Goal: Task Accomplishment & Management: Manage account settings

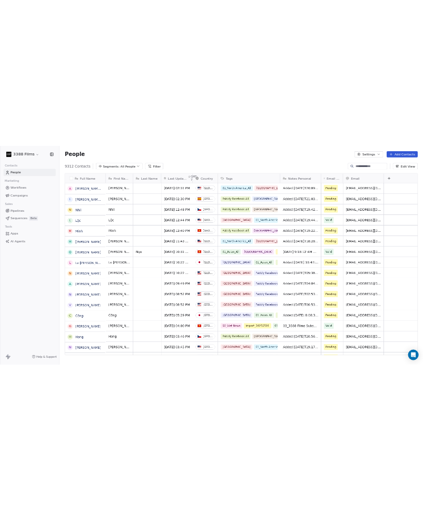
scroll to position [452, 862]
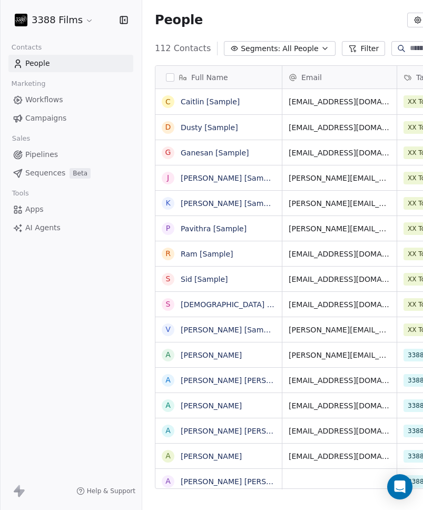
scroll to position [441, 417]
click at [73, 24] on html "3388 Films Contacts People Marketing Workflows Campaigns Sales Pipelines Sequen…" at bounding box center [211, 255] width 423 height 510
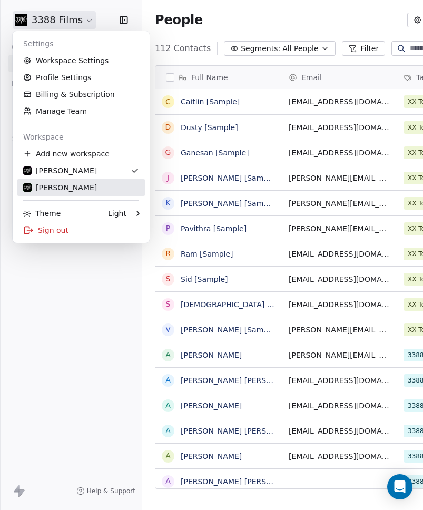
click at [77, 189] on div "Linda Gomez" at bounding box center [60, 187] width 74 height 11
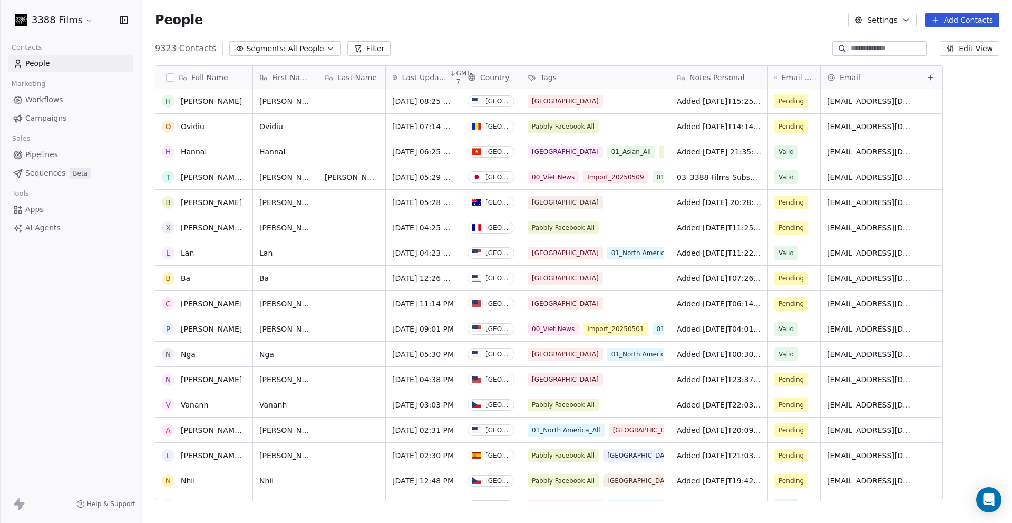
scroll to position [69, 0]
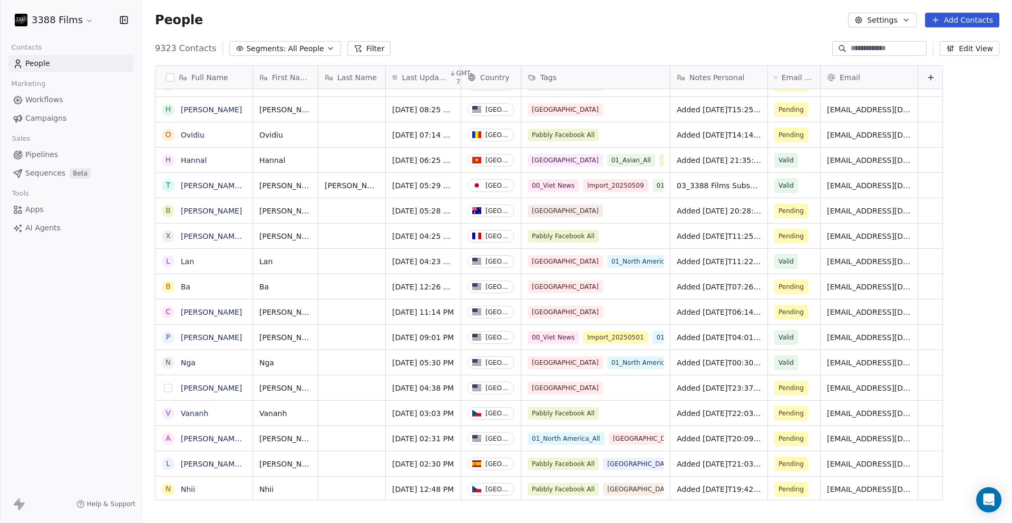
click at [168, 387] on button "grid" at bounding box center [168, 388] width 8 height 8
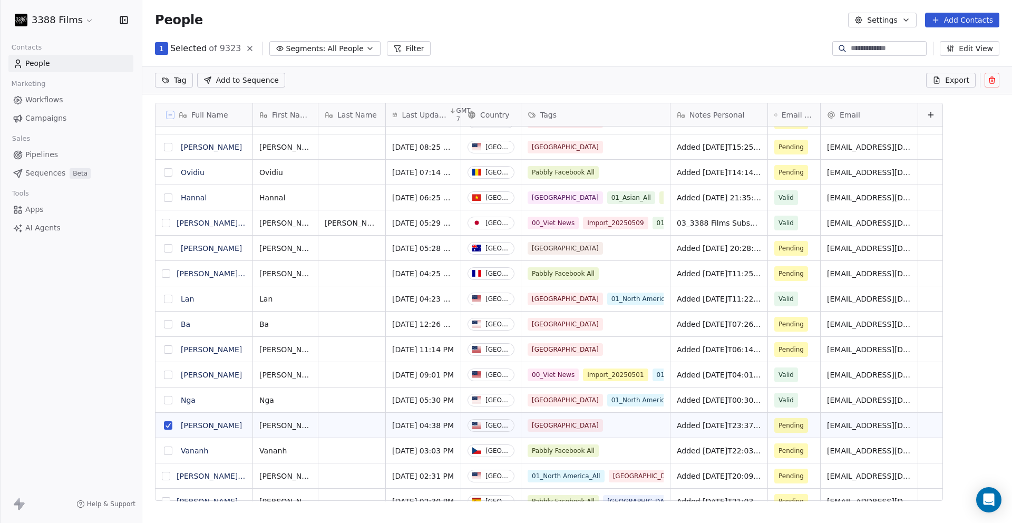
scroll to position [415, 862]
click at [167, 348] on button "grid" at bounding box center [168, 349] width 8 height 8
click at [167, 324] on button "grid" at bounding box center [168, 324] width 8 height 8
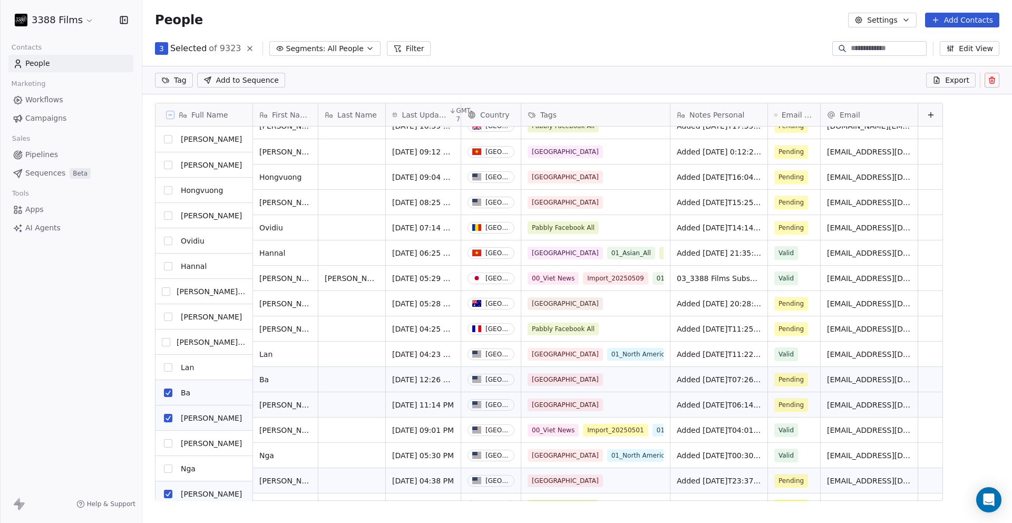
scroll to position [0, 0]
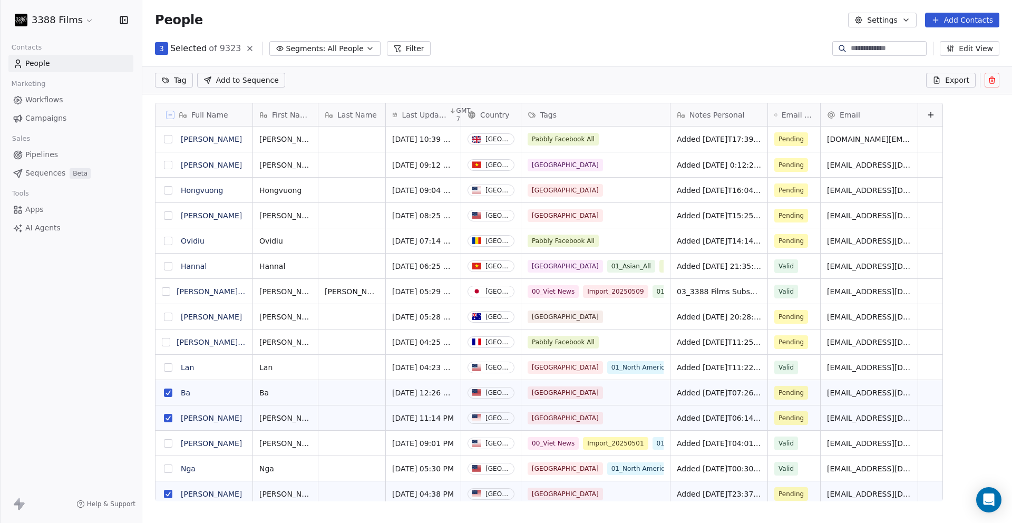
click at [168, 216] on button "grid" at bounding box center [168, 215] width 8 height 8
click at [167, 190] on button "grid" at bounding box center [168, 190] width 8 height 8
click at [188, 81] on html "3388 Films Contacts People Marketing Workflows Campaigns Sales Pipelines Sequen…" at bounding box center [506, 261] width 1012 height 523
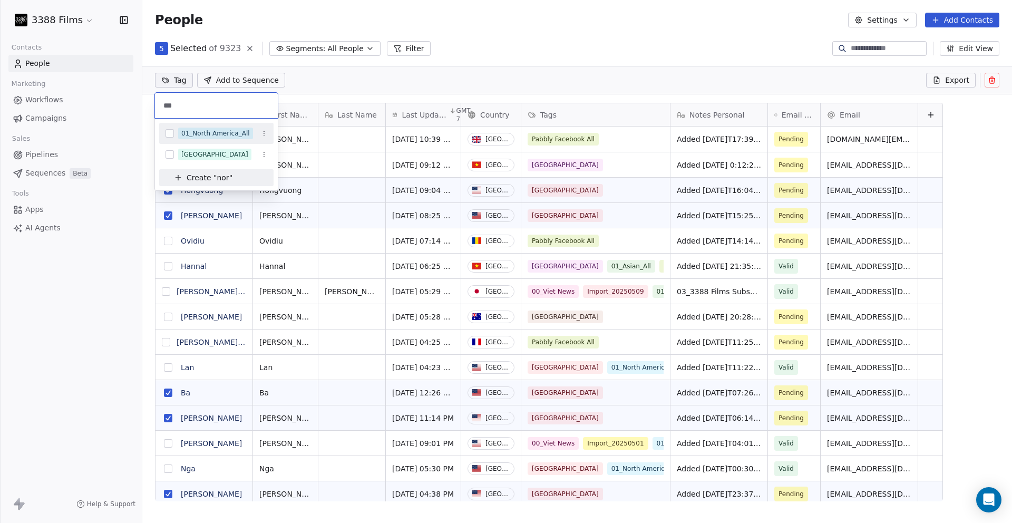
type input "***"
click at [223, 135] on div "01_North America_All" at bounding box center [215, 133] width 69 height 9
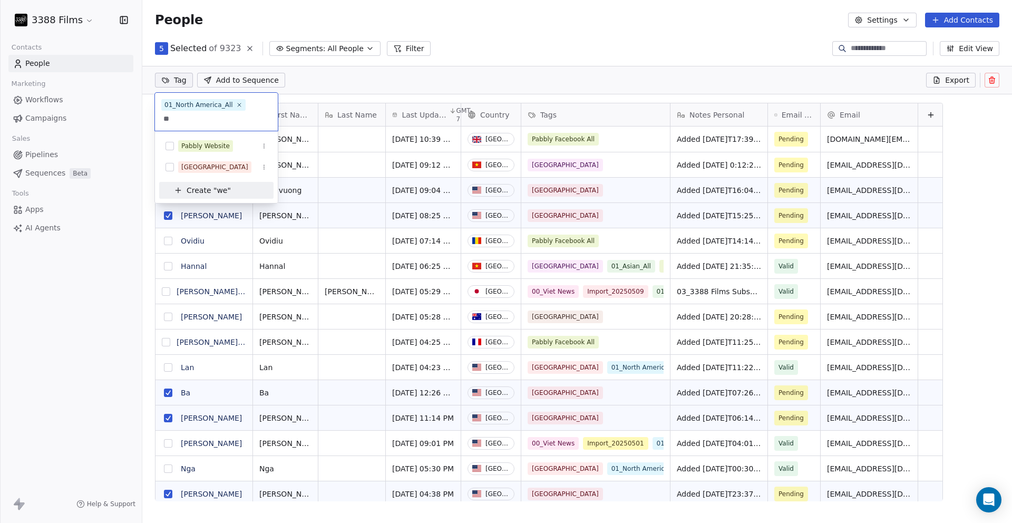
type input "*"
type input "**"
click at [221, 141] on div "Pabbly Facebook US" at bounding box center [213, 145] width 64 height 9
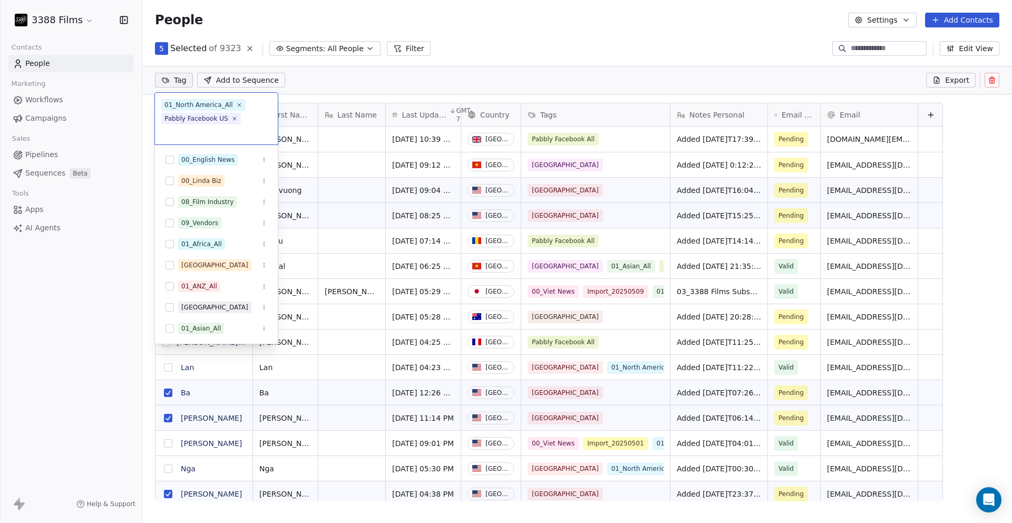
click at [423, 24] on html "3388 Films Contacts People Marketing Workflows Campaigns Sales Pipelines Sequen…" at bounding box center [506, 261] width 1012 height 523
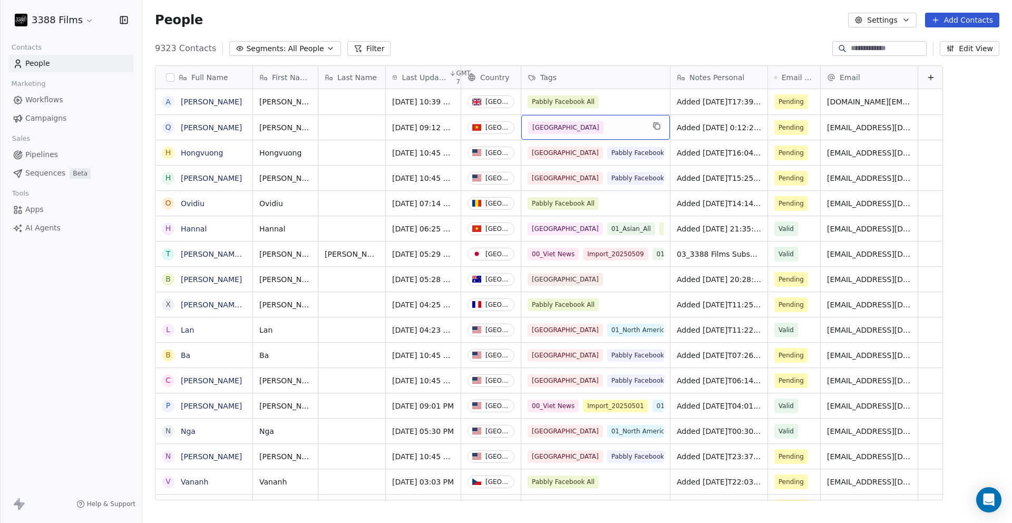
click at [423, 130] on div "[GEOGRAPHIC_DATA]" at bounding box center [586, 127] width 116 height 13
type input "**"
click at [423, 151] on div "01_Asian_All" at bounding box center [568, 154] width 40 height 9
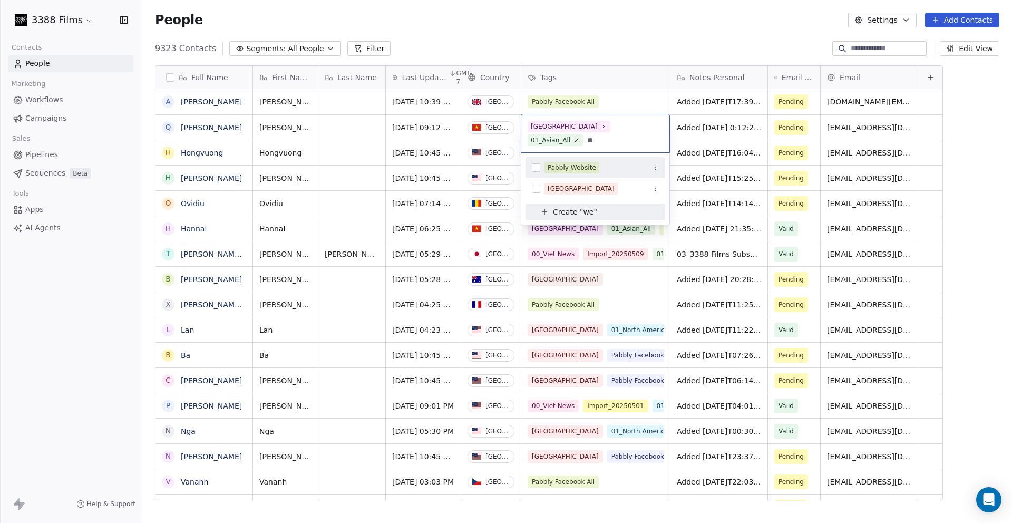
type input "**"
click at [423, 163] on div "Pabbly Website" at bounding box center [572, 167] width 48 height 9
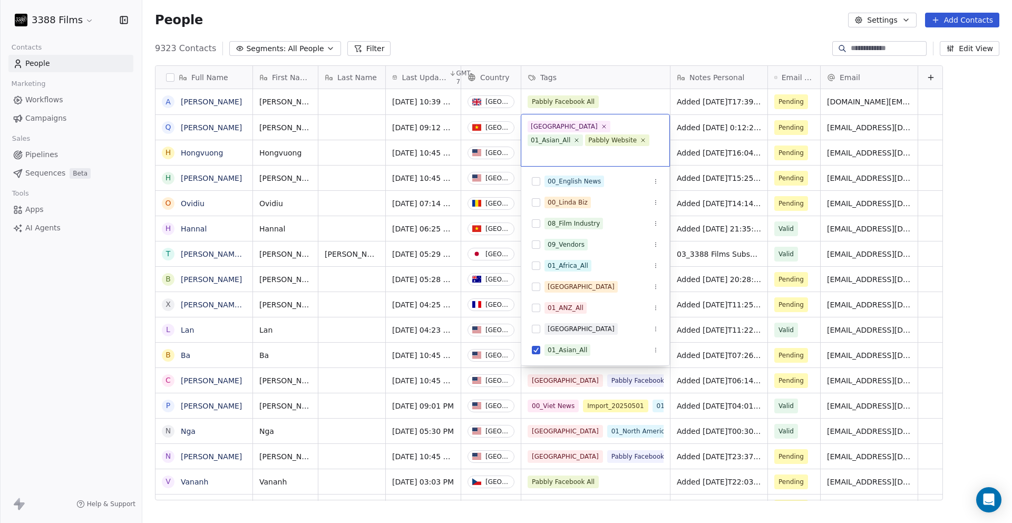
click at [423, 13] on html "3388 Films Contacts People Marketing Workflows Campaigns Sales Pipelines Sequen…" at bounding box center [506, 261] width 1012 height 523
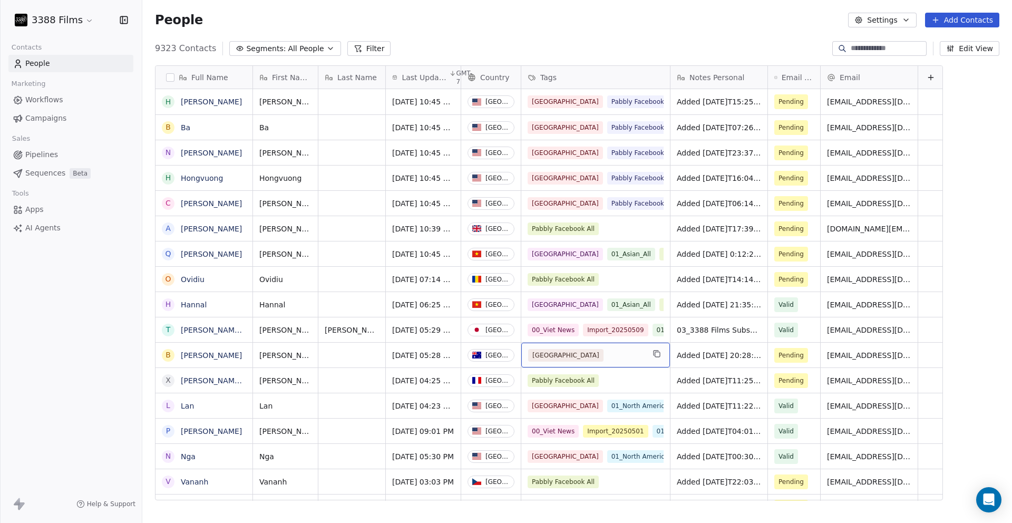
click at [423, 352] on div "[GEOGRAPHIC_DATA]" at bounding box center [586, 355] width 116 height 13
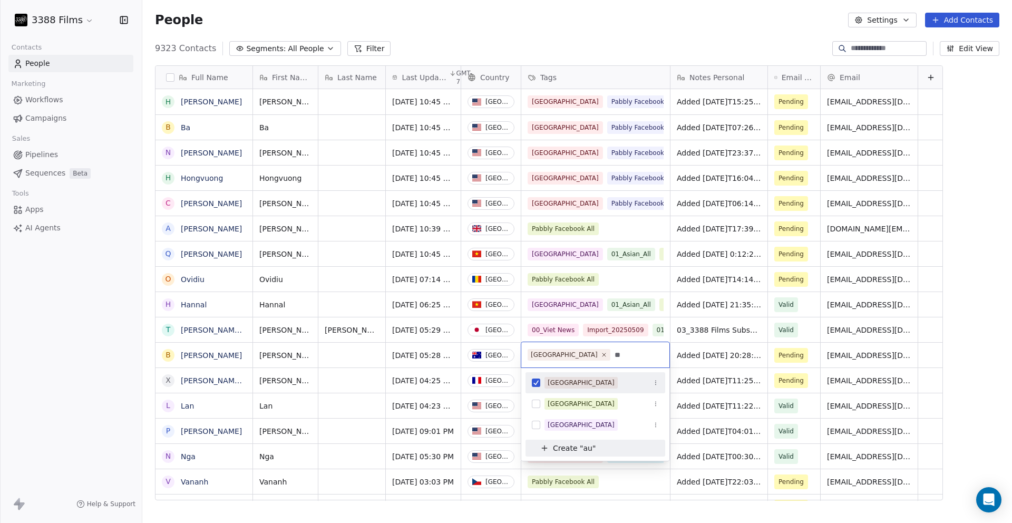
type input "*"
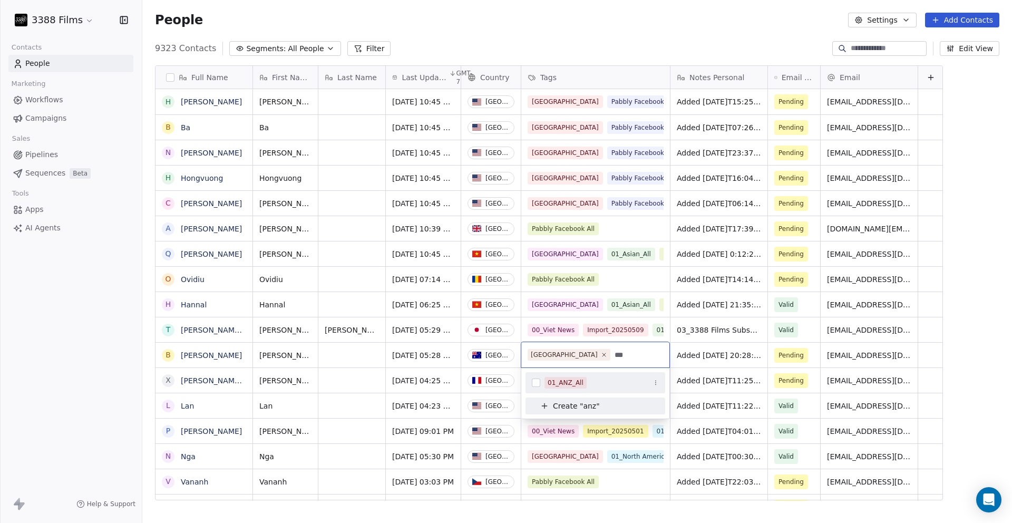
type input "***"
click at [423, 382] on div "01_ANZ_All" at bounding box center [566, 382] width 36 height 9
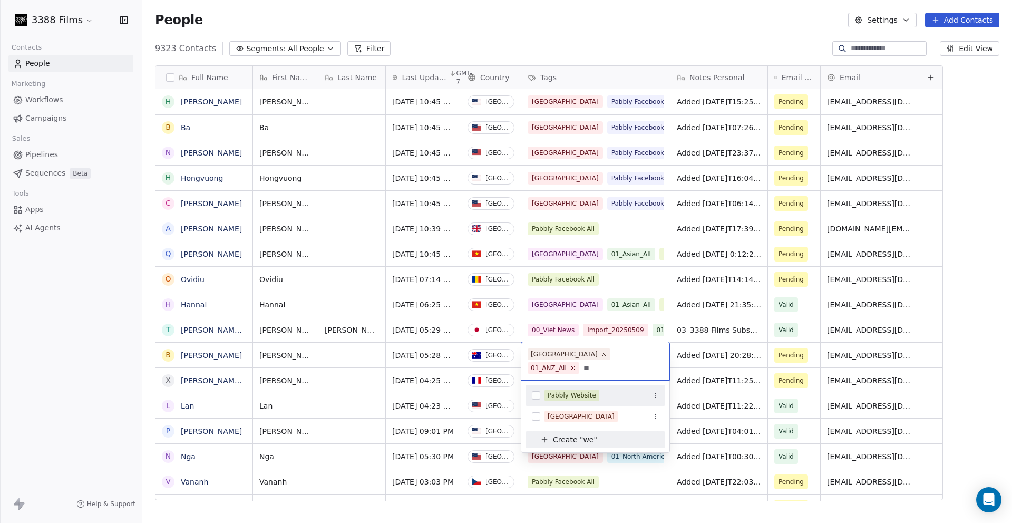
type input "**"
click at [423, 391] on div "Pabbly Website" at bounding box center [572, 395] width 48 height 9
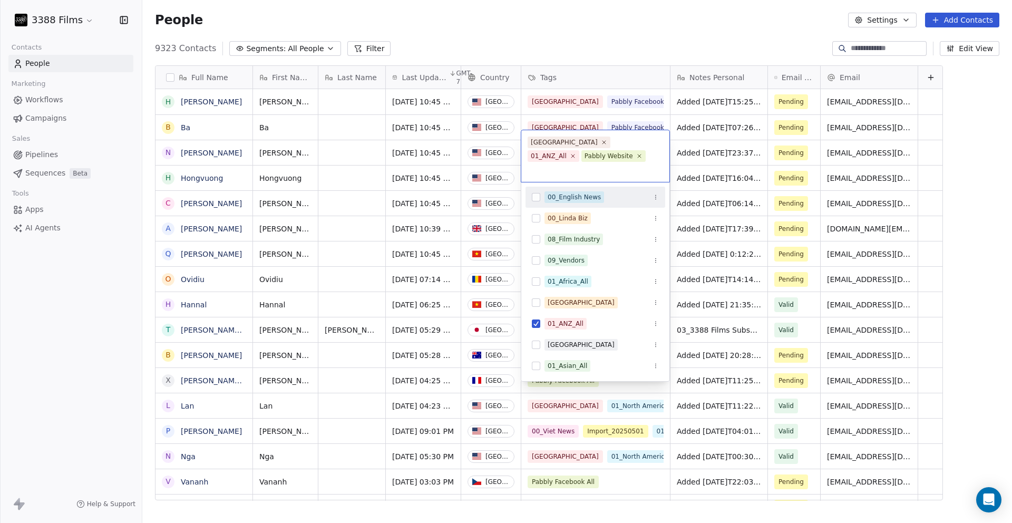
click at [423, 376] on html "3388 Films Contacts People Marketing Workflows Campaigns Sales Pipelines Sequen…" at bounding box center [506, 261] width 1012 height 523
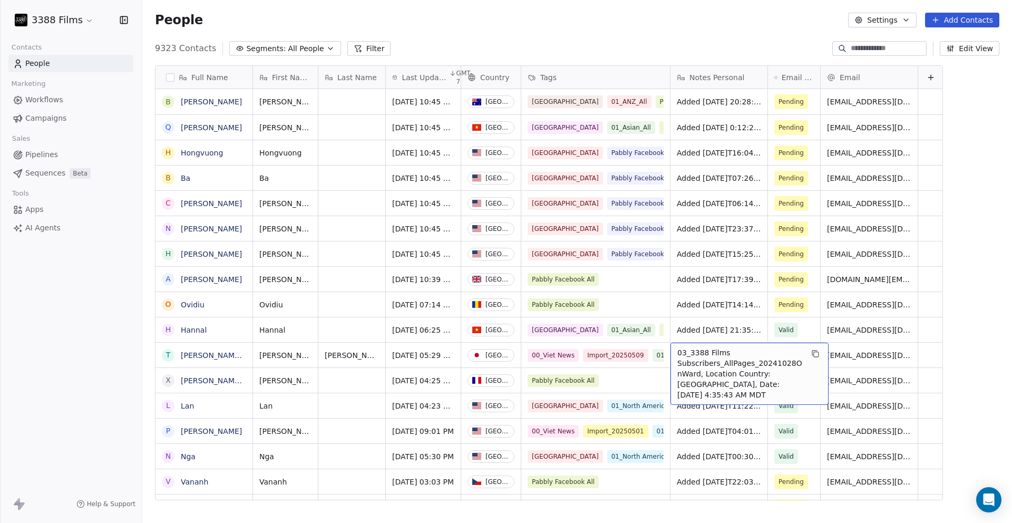
click at [423, 38] on div "People Settings Add Contacts" at bounding box center [577, 20] width 870 height 40
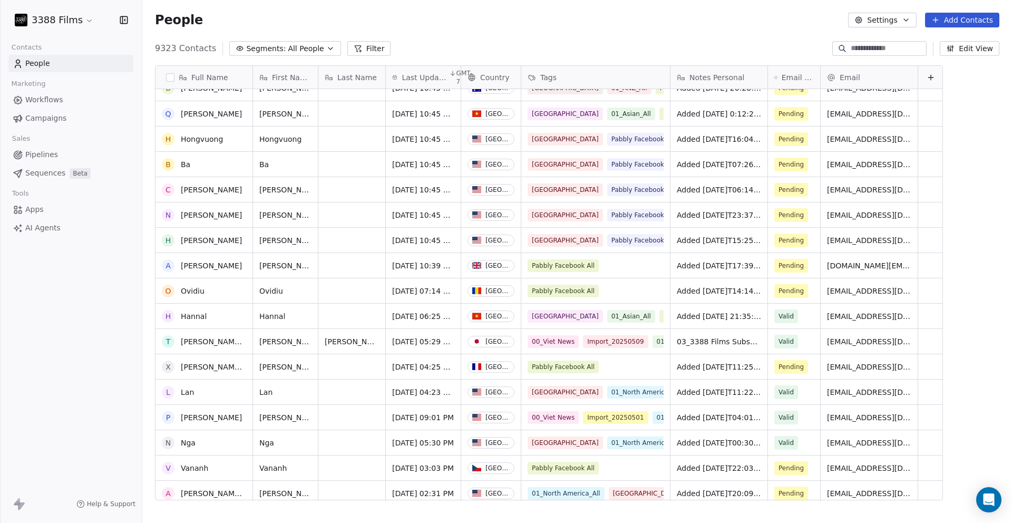
scroll to position [28, 0]
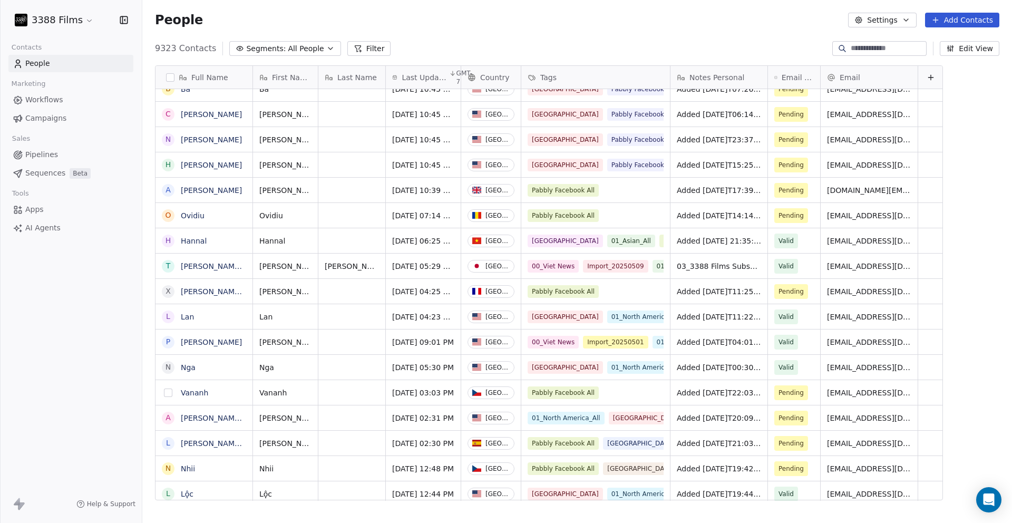
click at [169, 392] on button "grid" at bounding box center [168, 392] width 8 height 8
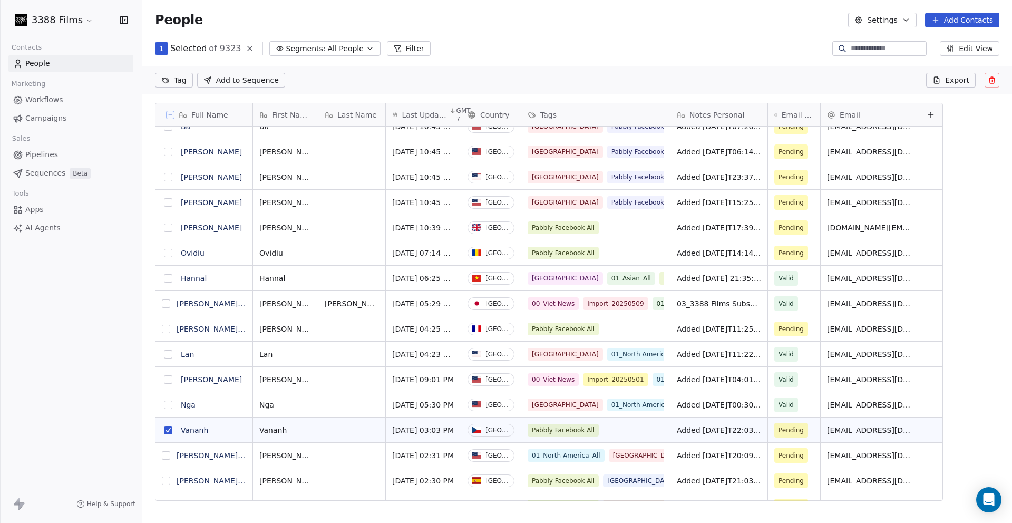
click at [167, 328] on button "grid" at bounding box center [166, 329] width 8 height 8
click at [167, 254] on button "grid" at bounding box center [168, 253] width 8 height 8
click at [169, 226] on button "grid" at bounding box center [168, 228] width 8 height 8
click at [181, 80] on html "3388 Films Contacts People Marketing Workflows Campaigns Sales Pipelines Sequen…" at bounding box center [506, 261] width 1012 height 523
type input "**"
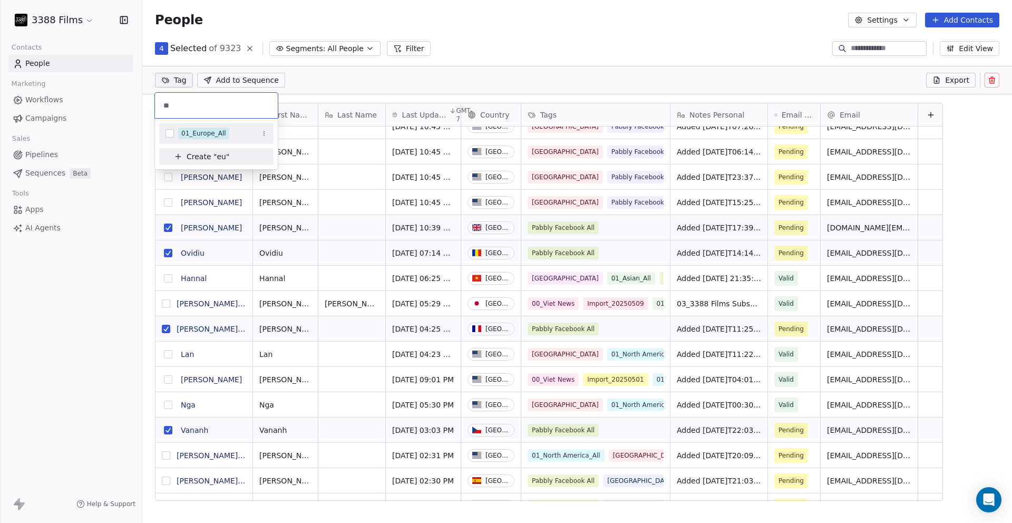
click at [197, 132] on div "01_Europe_All" at bounding box center [203, 133] width 45 height 9
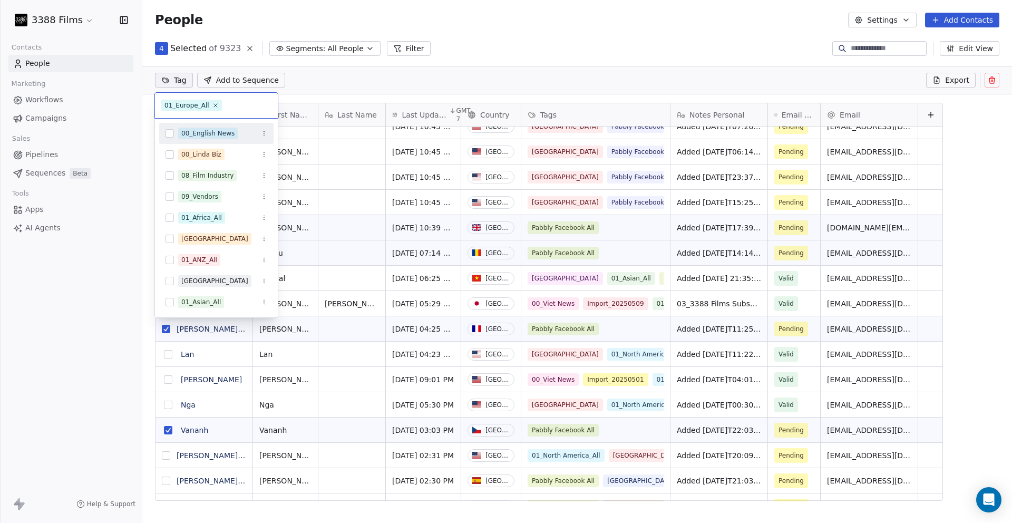
click at [423, 37] on html "3388 Films Contacts People Marketing Workflows Campaigns Sales Pipelines Sequen…" at bounding box center [506, 261] width 1012 height 523
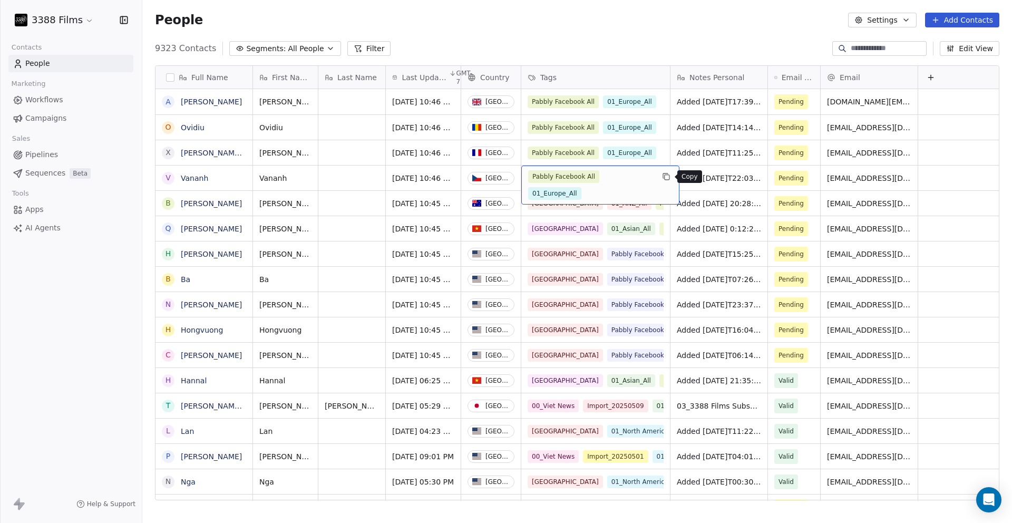
click at [660, 182] on button "grid" at bounding box center [666, 176] width 13 height 13
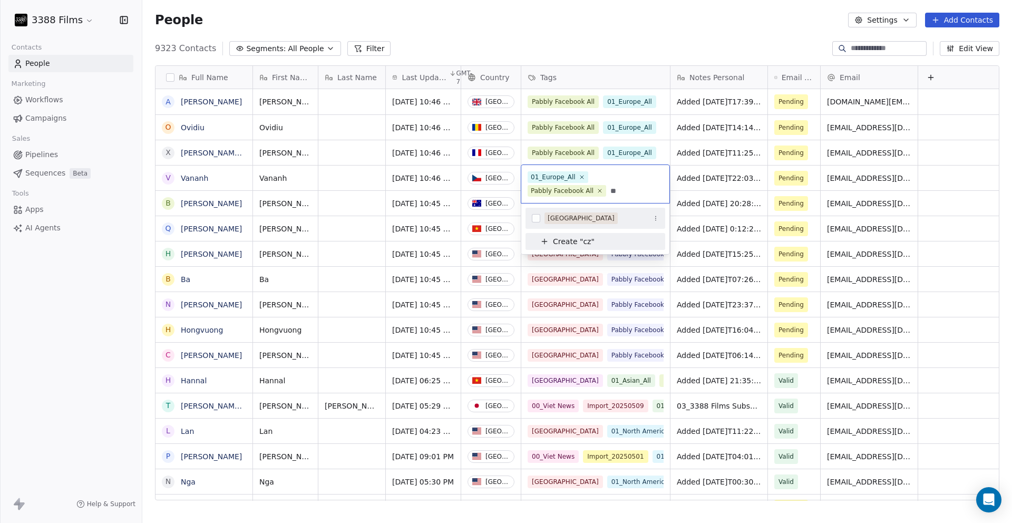
type input "**"
click at [590, 219] on div "[GEOGRAPHIC_DATA]" at bounding box center [581, 217] width 67 height 9
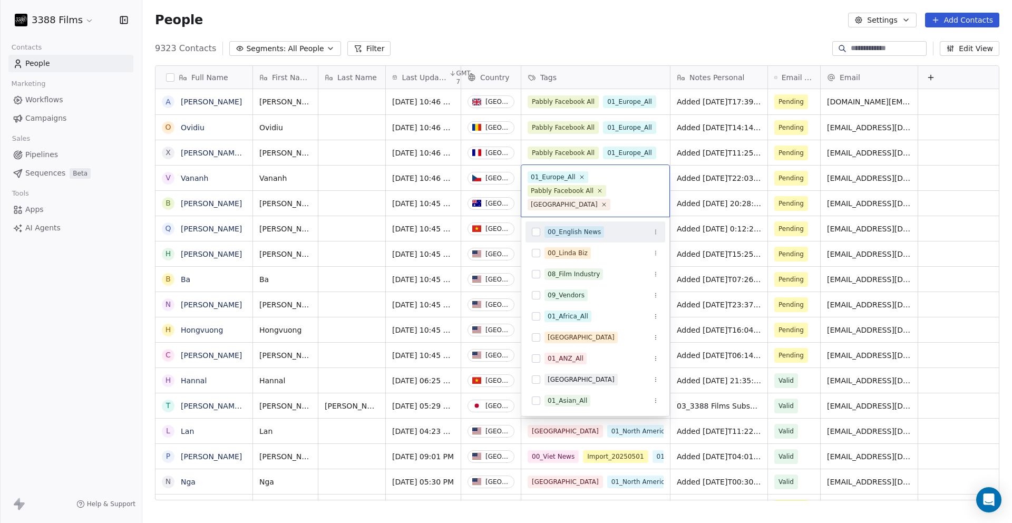
click at [659, 104] on html "3388 Films Contacts People Marketing Workflows Campaigns Sales Pipelines Sequen…" at bounding box center [506, 261] width 1012 height 523
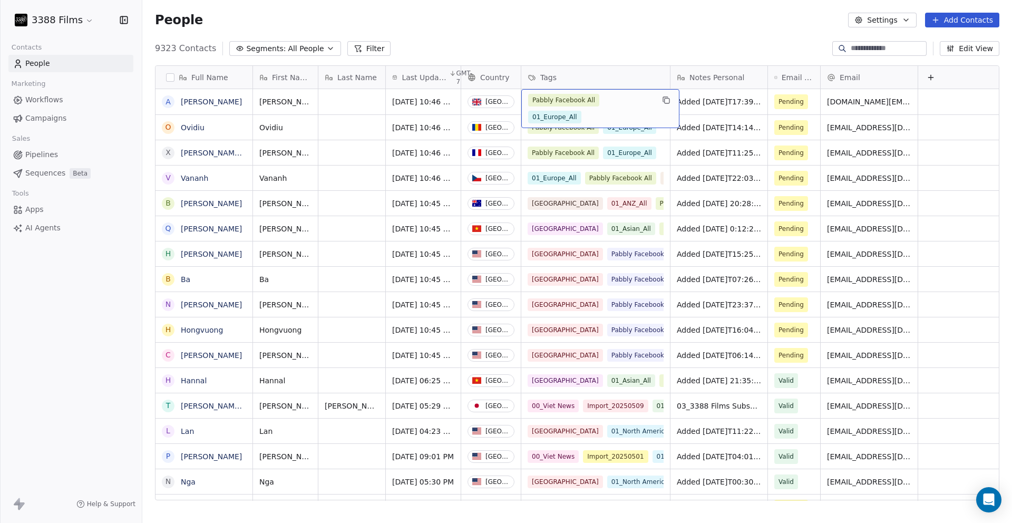
click at [634, 112] on div "Pabbly Facebook All 01_Europe_All" at bounding box center [590, 109] width 125 height 30
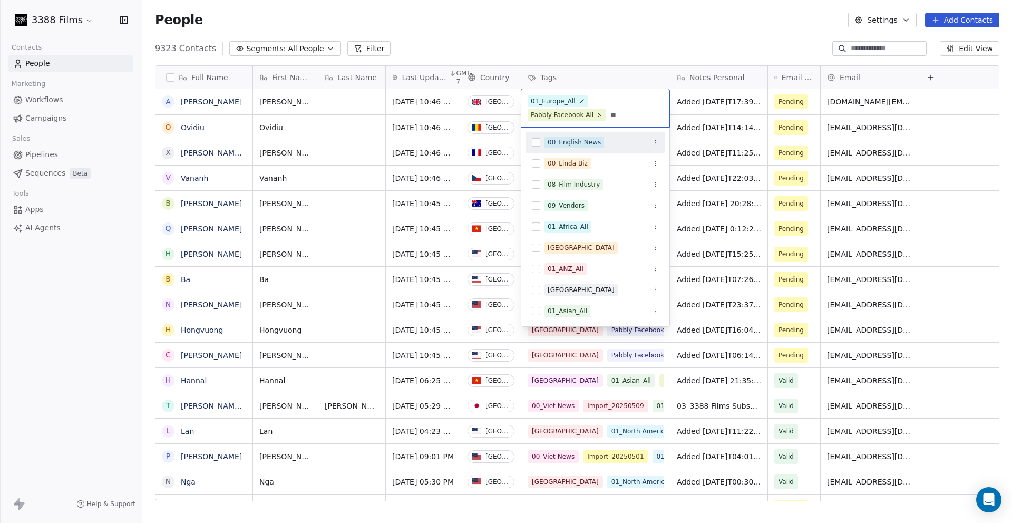
type input "***"
click at [634, 31] on html "3388 Films Contacts People Marketing Workflows Campaigns Sales Pipelines Sequen…" at bounding box center [506, 261] width 1012 height 523
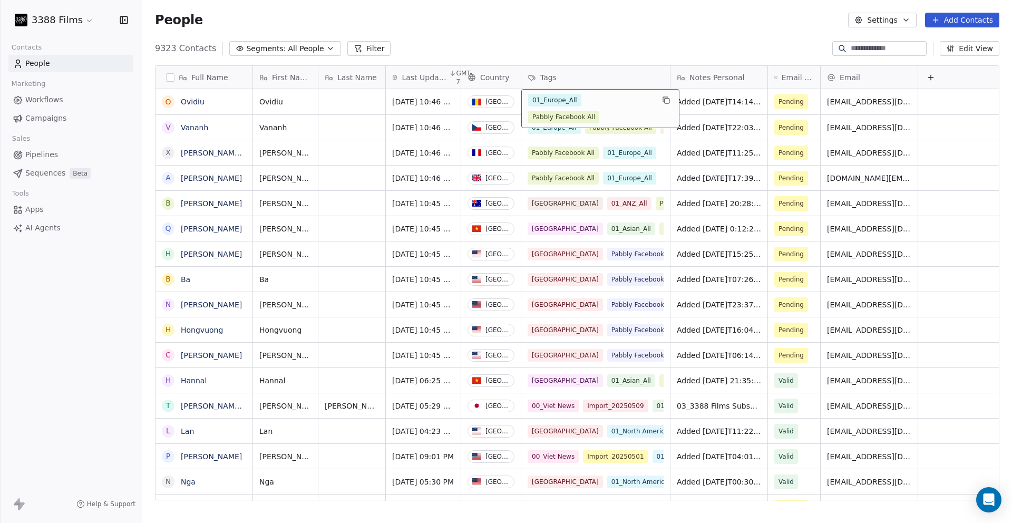
click at [625, 99] on div "01_Europe_All Pabbly Facebook All" at bounding box center [590, 109] width 125 height 30
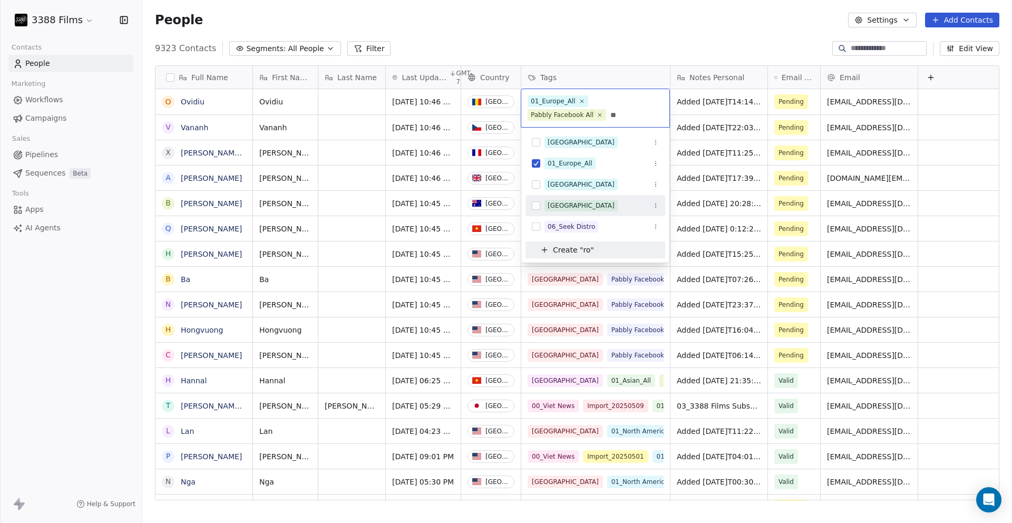
type input "**"
click at [568, 205] on div "[GEOGRAPHIC_DATA]" at bounding box center [581, 205] width 67 height 9
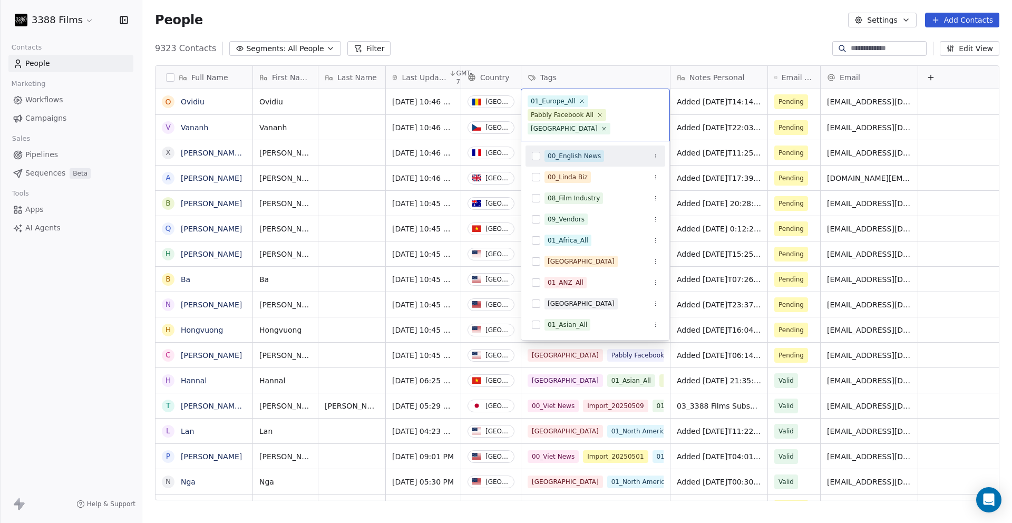
click at [616, 35] on html "3388 Films Contacts People Marketing Workflows Campaigns Sales Pipelines Sequen…" at bounding box center [506, 261] width 1012 height 523
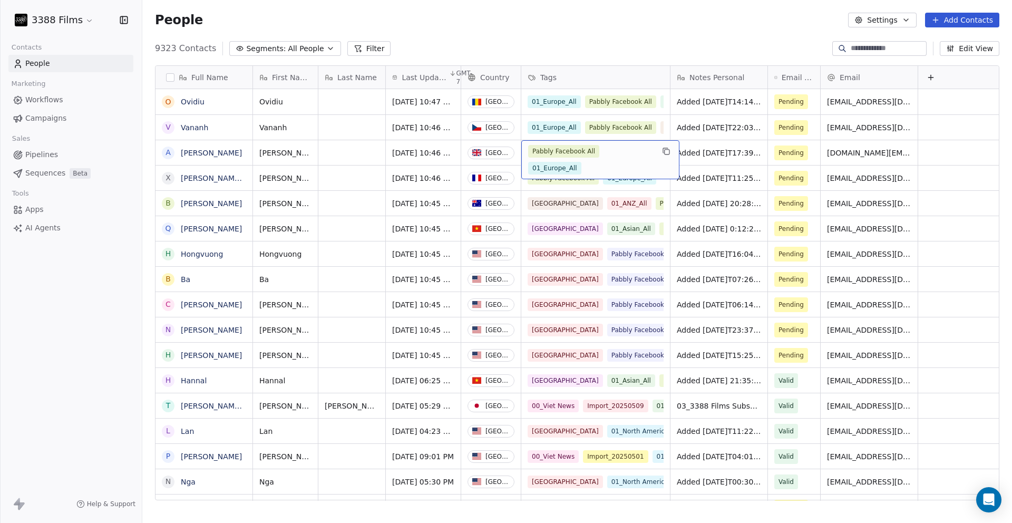
click at [658, 157] on div "Pabbly Facebook All 01_Europe_All" at bounding box center [600, 159] width 158 height 39
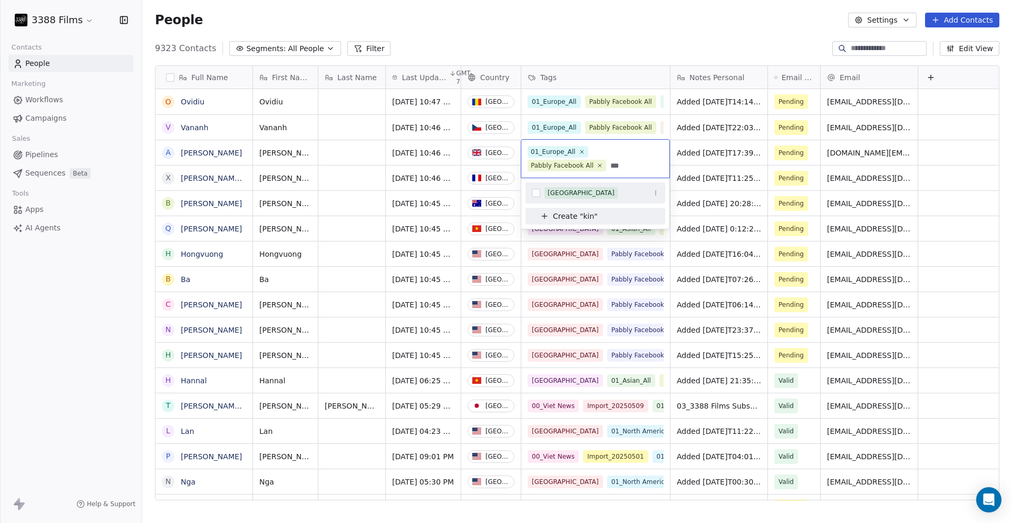
type input "***"
click at [575, 191] on div "[GEOGRAPHIC_DATA]" at bounding box center [581, 192] width 67 height 9
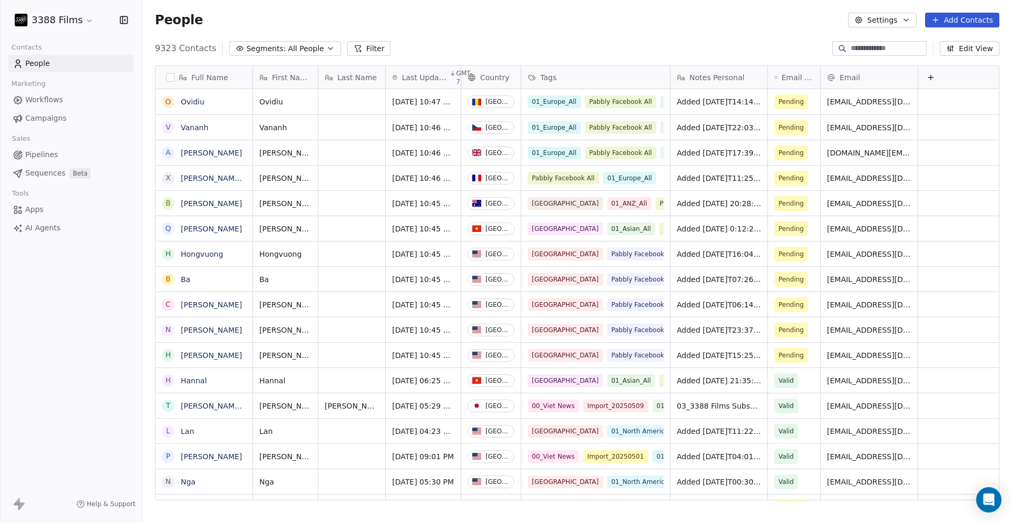
click at [585, 48] on html "3388 Films Contacts People Marketing Workflows Campaigns Sales Pipelines Sequen…" at bounding box center [506, 261] width 1012 height 523
click at [628, 184] on div "Pabbly Facebook All 01_Europe_All" at bounding box center [590, 185] width 125 height 30
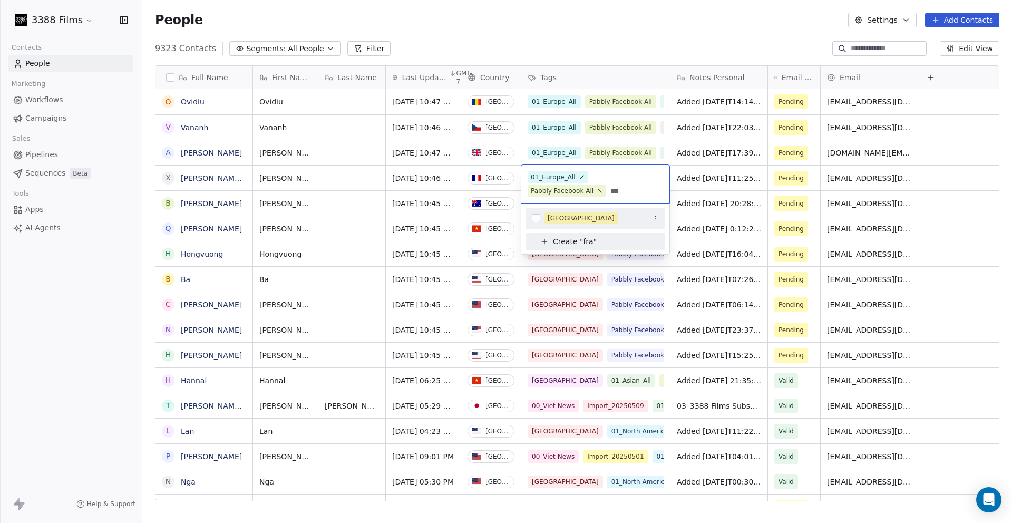
type input "***"
click at [602, 218] on div "[GEOGRAPHIC_DATA]" at bounding box center [602, 218] width 114 height 12
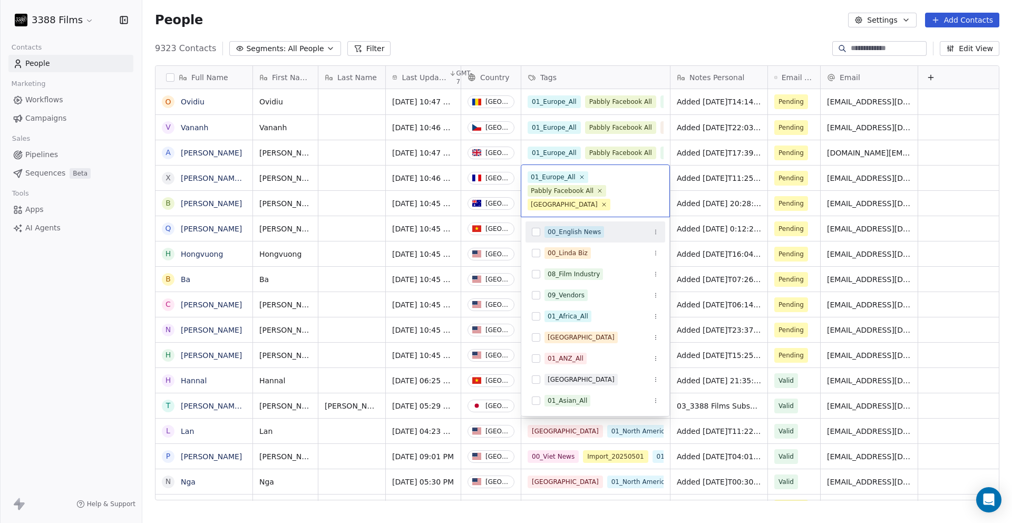
click at [597, 14] on html "3388 Films Contacts People Marketing Workflows Campaigns Sales Pipelines Sequen…" at bounding box center [506, 261] width 1012 height 523
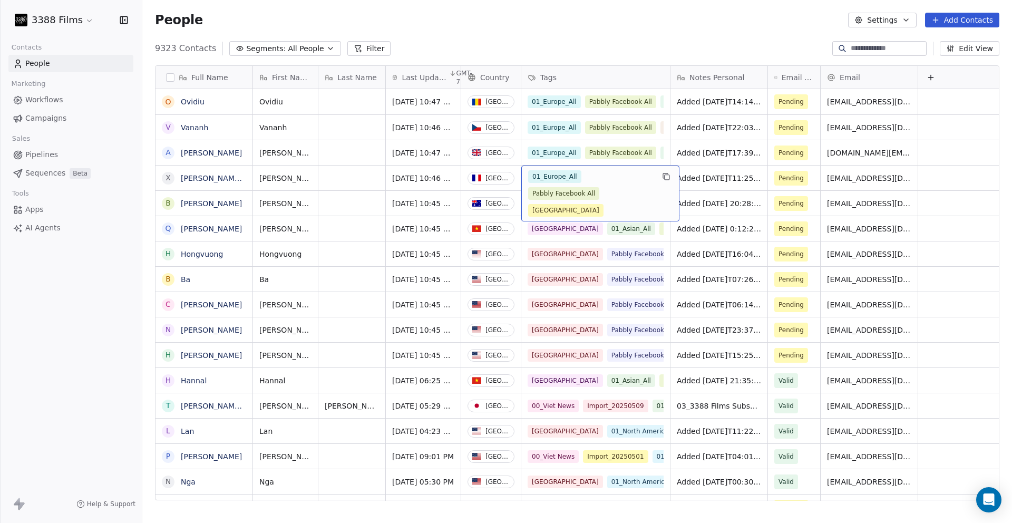
click at [604, 38] on div "People Settings Add Contacts" at bounding box center [577, 20] width 870 height 40
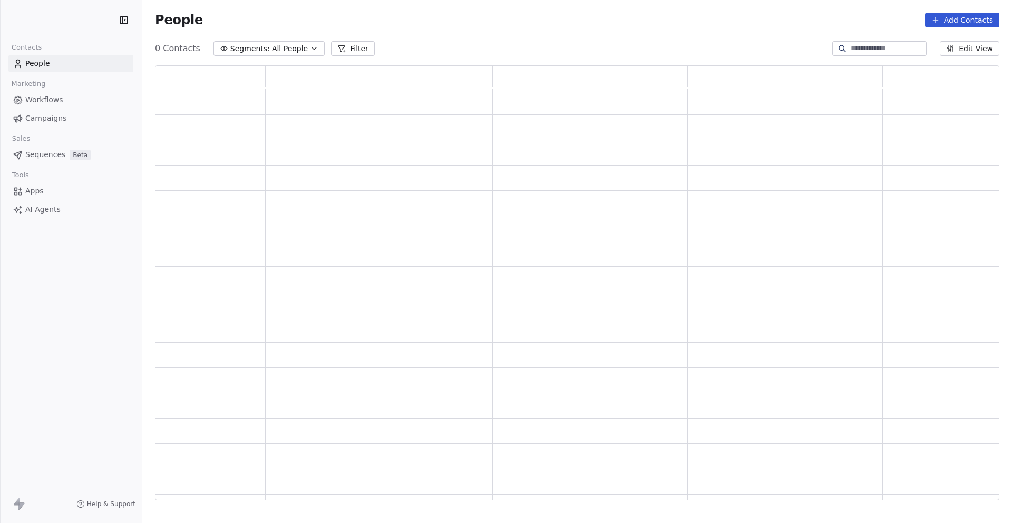
scroll to position [427, 837]
click at [304, 21] on div "People Add Contacts" at bounding box center [577, 20] width 844 height 15
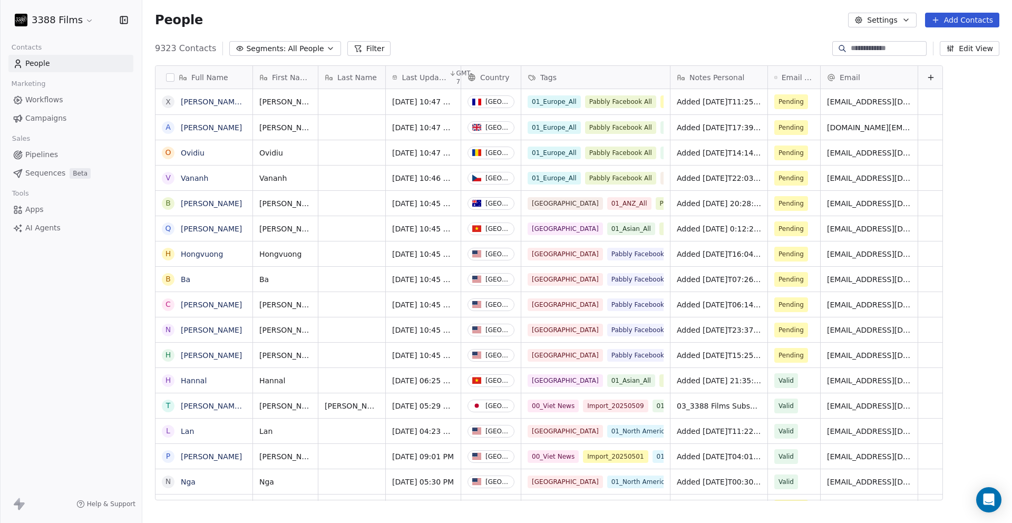
scroll to position [452, 862]
